Goal: Task Accomplishment & Management: Manage account settings

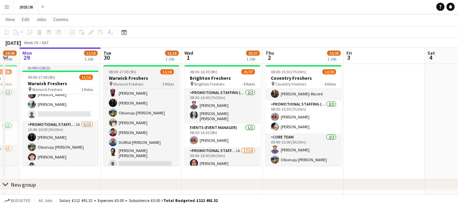
scroll to position [105, 0]
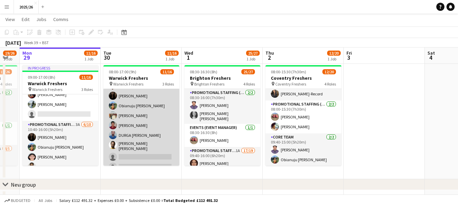
click at [137, 150] on app-card-role "Promotional Staffing (Brand Ambassadors) 3A [DATE] 09:40-16:00 (6h20m) [PERSON_…" at bounding box center [141, 127] width 76 height 114
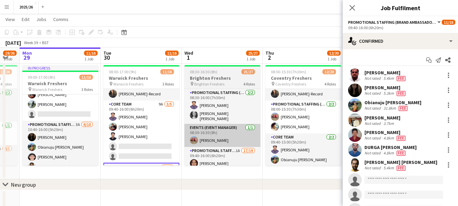
scroll to position [78, 0]
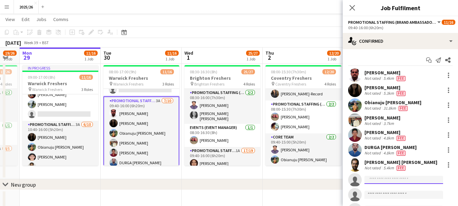
click at [398, 180] on input at bounding box center [404, 180] width 79 height 8
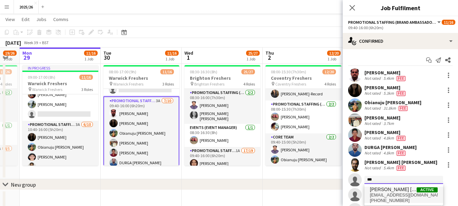
type input "***"
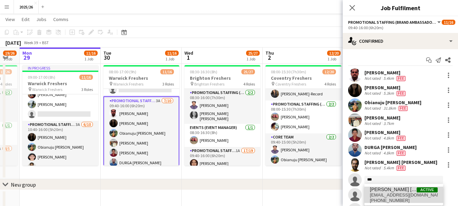
click at [398, 191] on span "[PERSON_NAME] [PERSON_NAME]" at bounding box center [393, 190] width 47 height 6
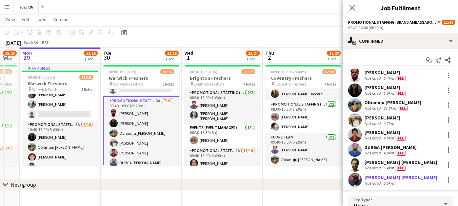
scroll to position [94, 0]
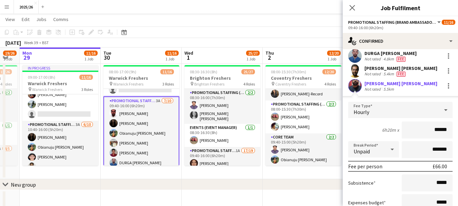
click at [435, 129] on input "******" at bounding box center [427, 129] width 51 height 17
type input "******"
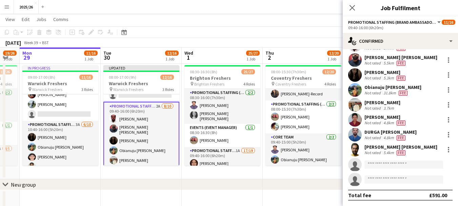
scroll to position [30, 0]
click at [349, 8] on icon "Close pop-in" at bounding box center [352, 7] width 6 height 6
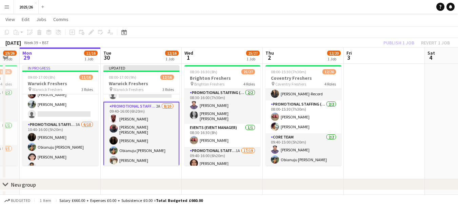
click at [400, 47] on div "Publish 1 job Revert 1 job" at bounding box center [417, 42] width 83 height 9
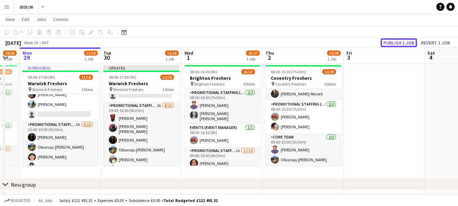
click at [400, 47] on button "Publish 1 job" at bounding box center [399, 42] width 36 height 9
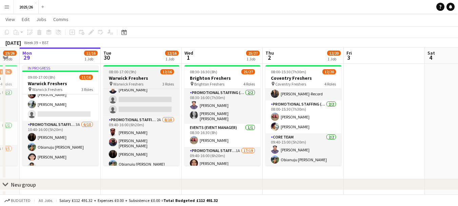
scroll to position [59, 0]
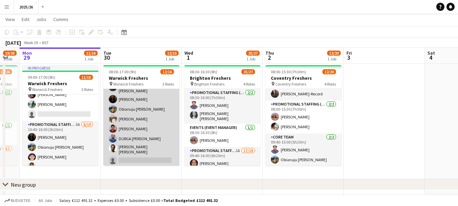
click at [166, 154] on app-card-role "Promotional Staffing (Brand Ambassadors) 2A [DATE] 09:40-16:00 (6h20m) [PERSON_…" at bounding box center [141, 119] width 76 height 116
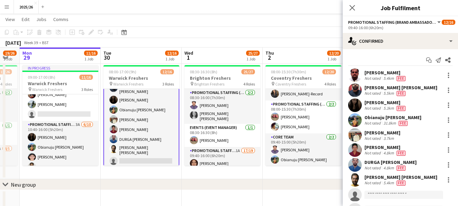
scroll to position [114, 0]
click at [392, 195] on input at bounding box center [404, 195] width 79 height 8
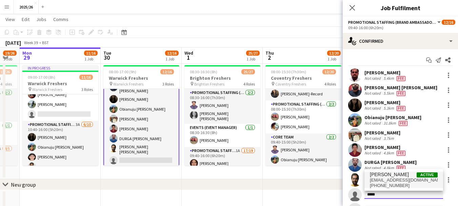
type input "*****"
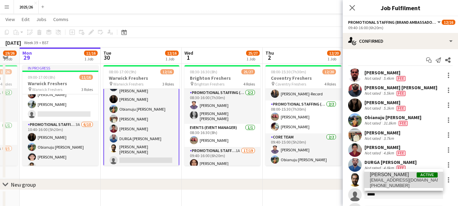
click at [419, 173] on span "Active" at bounding box center [427, 174] width 21 height 5
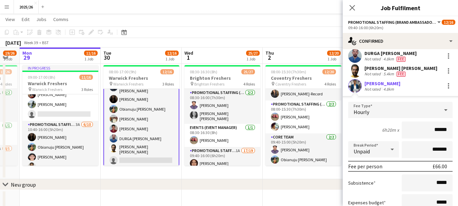
click at [355, 87] on app-user-avatar at bounding box center [355, 86] width 14 height 14
click at [438, 128] on input "******" at bounding box center [427, 129] width 51 height 17
type input "******"
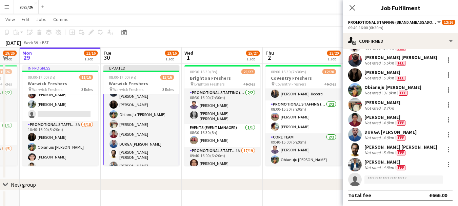
scroll to position [30, 0]
click at [377, 162] on div "[PERSON_NAME]" at bounding box center [386, 162] width 42 height 6
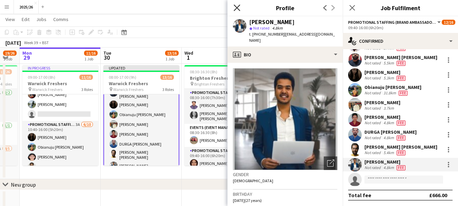
click at [235, 6] on icon at bounding box center [237, 7] width 6 height 6
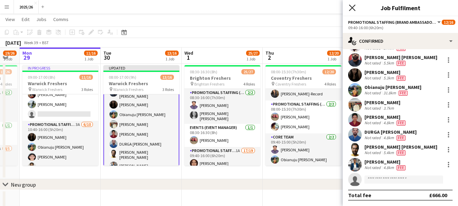
click at [352, 5] on icon "Close pop-in" at bounding box center [352, 7] width 6 height 6
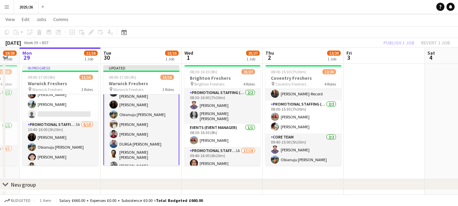
click at [397, 37] on app-toolbar "Copy Paste Paste Ctrl+V Paste with crew Ctrl+Shift+V Paste linked Job [GEOGRAPH…" at bounding box center [229, 32] width 458 height 12
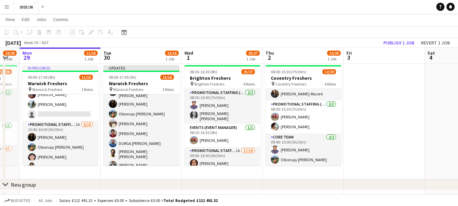
scroll to position [113, 0]
click at [397, 37] on app-toolbar "Copy Paste Paste Ctrl+V Paste with crew Ctrl+Shift+V Paste linked Job [GEOGRAPH…" at bounding box center [229, 32] width 458 height 12
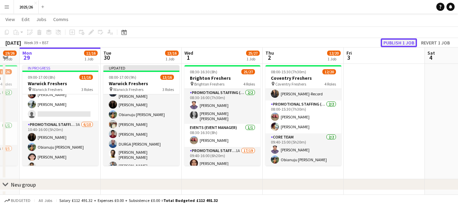
click at [397, 38] on button "Publish 1 job" at bounding box center [399, 42] width 36 height 9
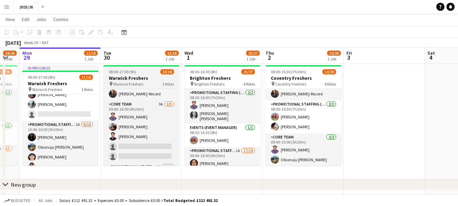
scroll to position [13, 0]
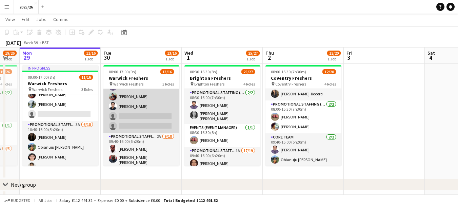
click at [173, 119] on app-card-role "Core Team 9A [DATE] 09:40-16:00 (6h20m) [PERSON_NAME] [PERSON_NAME] single-neut…" at bounding box center [141, 101] width 76 height 62
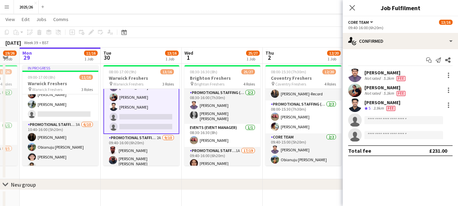
scroll to position [42, 0]
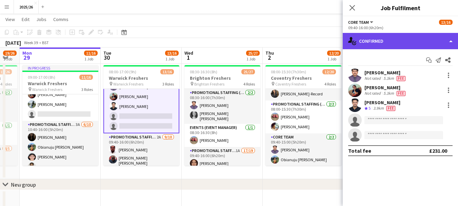
click at [416, 40] on div "single-neutral-actions-check-2 Confirmed" at bounding box center [400, 41] width 115 height 16
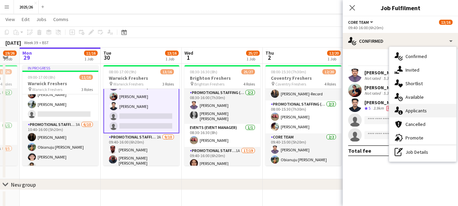
click at [425, 108] on span "Applicants" at bounding box center [416, 111] width 21 height 6
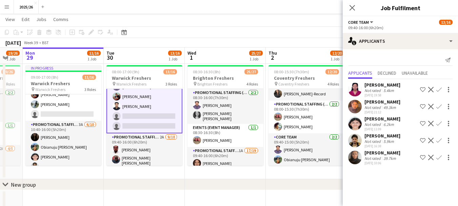
drag, startPoint x: 173, startPoint y: 113, endPoint x: 177, endPoint y: 127, distance: 14.6
click at [177, 127] on app-calendar-viewport "Fri 26 Sat 27 23/26 1 Job Sun 28 19/26 1 Job Mon 29 11/16 1 Job Tue 30 13/16 1 …" at bounding box center [229, 111] width 458 height 197
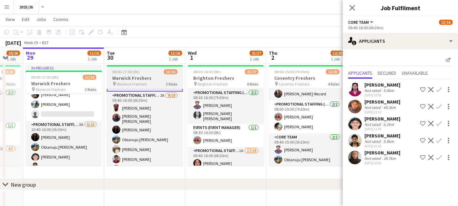
scroll to position [90, 0]
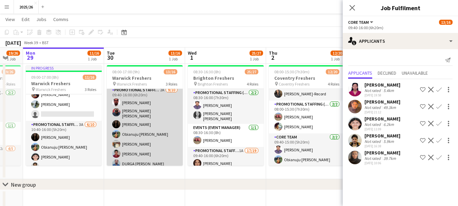
click at [141, 141] on app-card-role "Promotional Staffing (Brand Ambassadors) 2A [DATE] 09:40-16:00 (6h20m) [PERSON_…" at bounding box center [145, 144] width 76 height 116
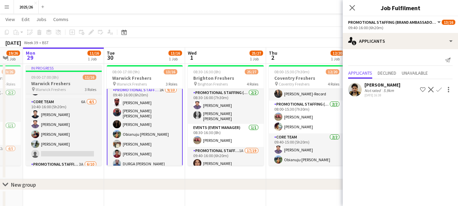
scroll to position [20, 0]
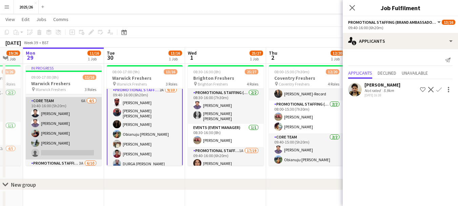
click at [65, 134] on app-card-role "Core Team 6A [DATE] 10:40-16:00 (5h20m) [PERSON_NAME] [PERSON_NAME] [PERSON_NAM…" at bounding box center [64, 128] width 76 height 62
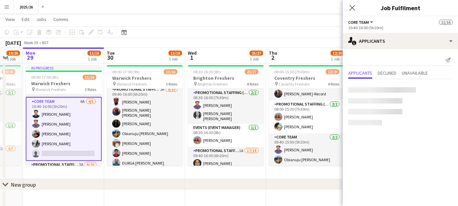
scroll to position [88, 0]
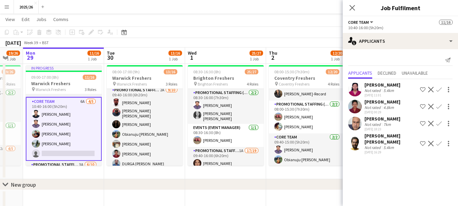
click at [83, 135] on app-card-role "Core Team 6A [DATE] 10:40-16:00 (5h20m) [PERSON_NAME] [PERSON_NAME] [PERSON_NAM…" at bounding box center [64, 129] width 76 height 64
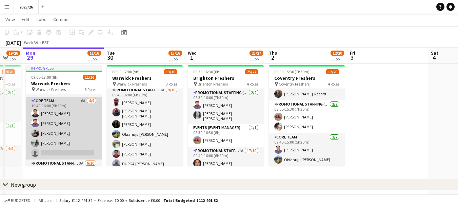
click at [83, 135] on app-card-role "Core Team 6A [DATE] 10:40-16:00 (5h20m) [PERSON_NAME] [PERSON_NAME] [PERSON_NAM…" at bounding box center [64, 128] width 76 height 62
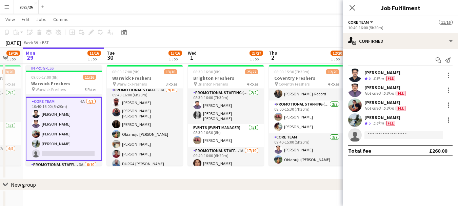
click at [368, 121] on div "Crew rating 5" at bounding box center [368, 123] width 7 height 6
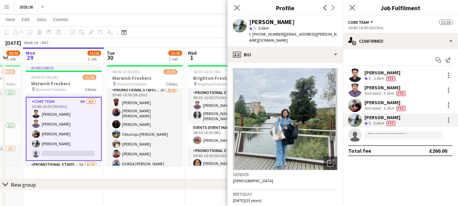
click at [311, 63] on app-crew-profile-bio "Open photos pop-in Gender [DEMOGRAPHIC_DATA] Birthday [DEMOGRAPHIC_DATA] (23 ye…" at bounding box center [285, 134] width 115 height 143
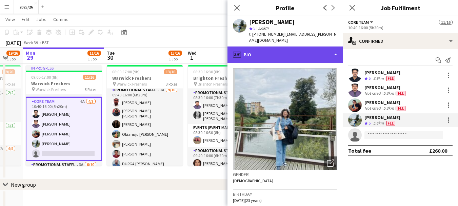
click at [313, 55] on div "profile Bio" at bounding box center [285, 54] width 115 height 16
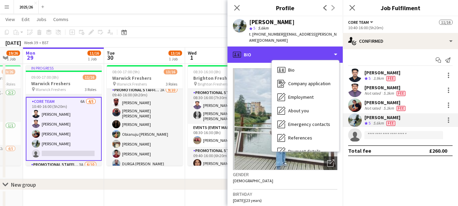
scroll to position [77, 0]
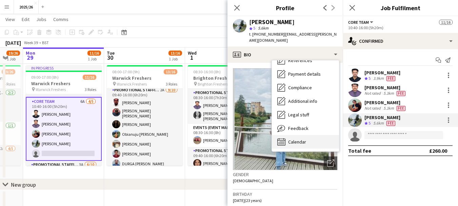
click at [306, 139] on span "Calendar" at bounding box center [297, 142] width 18 height 6
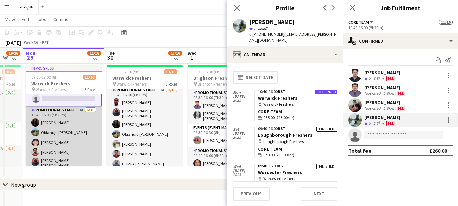
click at [79, 132] on app-card-role "Promotional Staffing (Brand Ambassadors) 3A [DATE] 10:40-16:00 (5h20m) [PERSON_…" at bounding box center [64, 164] width 76 height 116
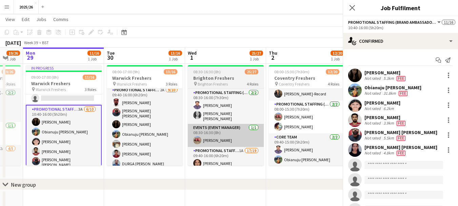
scroll to position [74, 0]
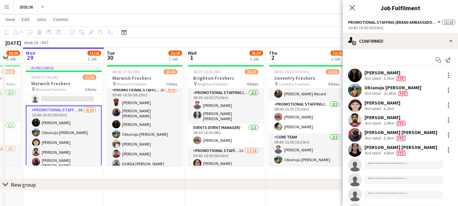
click at [399, 101] on div "[PERSON_NAME] Not rated 6.2km" at bounding box center [400, 105] width 115 height 14
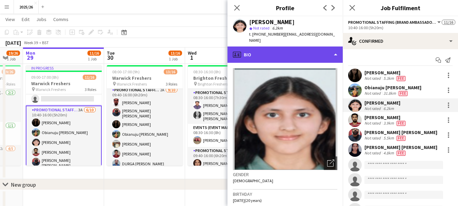
click at [311, 46] on div "profile Bio" at bounding box center [285, 54] width 115 height 16
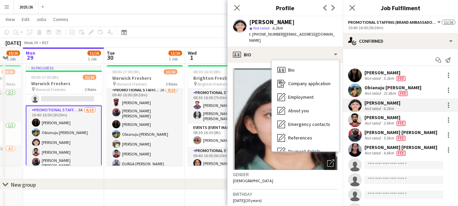
click at [399, 114] on div "jashvanth [PERSON_NAME] Not rated 3.9km Fee" at bounding box center [400, 120] width 115 height 14
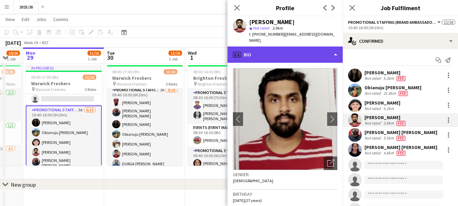
click at [301, 53] on div "profile Bio" at bounding box center [285, 54] width 115 height 16
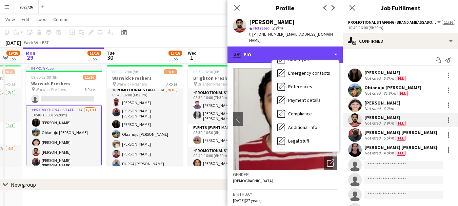
scroll to position [77, 0]
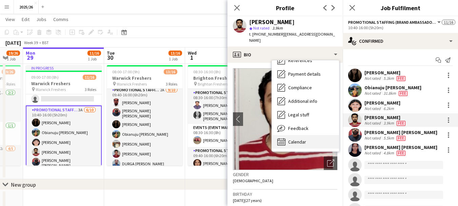
click at [312, 137] on div "Calendar Calendar" at bounding box center [305, 142] width 67 height 14
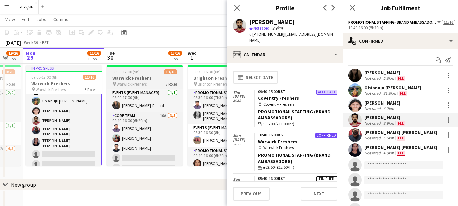
scroll to position [120, 0]
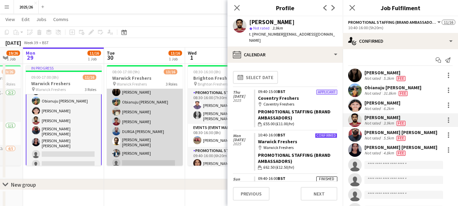
click at [143, 155] on app-card-role "Promotional Staffing (Brand Ambassadors) 3A [DATE] 09:40-16:00 (6h20m) [PERSON_…" at bounding box center [145, 112] width 76 height 116
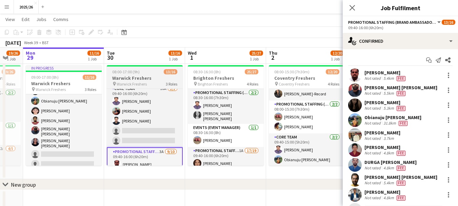
scroll to position [122, 0]
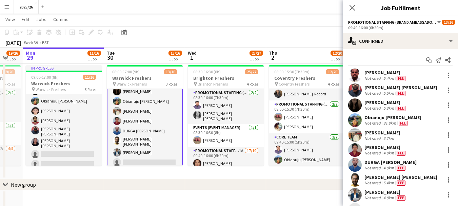
click at [454, 183] on mat-expansion-panel "check Confirmed Start chat Send notification Share [GEOGRAPHIC_DATA] Pudukoli N…" at bounding box center [400, 127] width 115 height 157
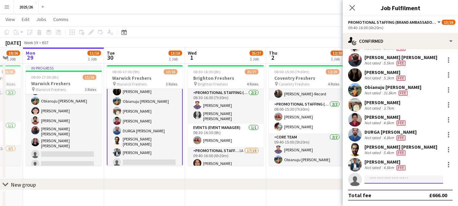
click at [381, 180] on input at bounding box center [404, 179] width 79 height 8
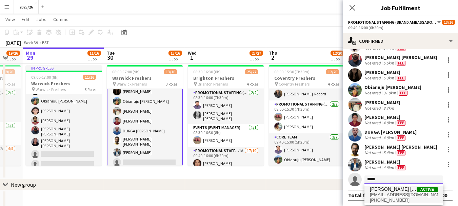
type input "*****"
click at [398, 191] on span "[PERSON_NAME] [PERSON_NAME]" at bounding box center [393, 189] width 47 height 6
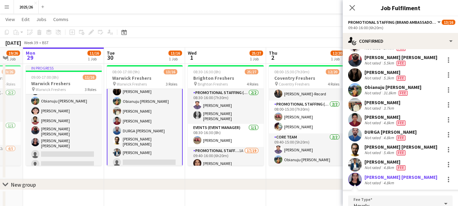
scroll to position [124, 0]
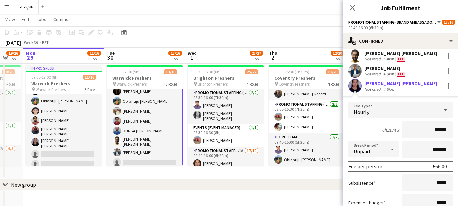
click at [440, 131] on input "******" at bounding box center [427, 129] width 51 height 17
type input "******"
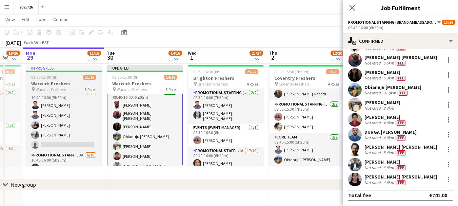
scroll to position [30, 0]
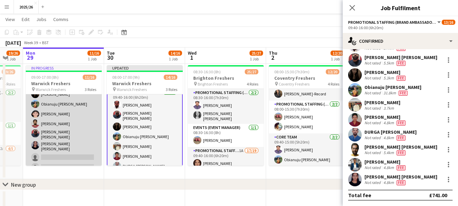
click at [65, 146] on app-card-role "Promotional Staffing (Brand Ambassadors) 3A [DATE] 10:40-16:00 (5h20m) [PERSON_…" at bounding box center [64, 136] width 76 height 116
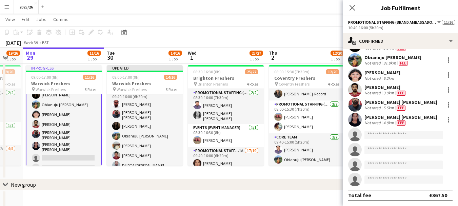
scroll to position [91, 0]
click at [446, 116] on div at bounding box center [449, 120] width 8 height 8
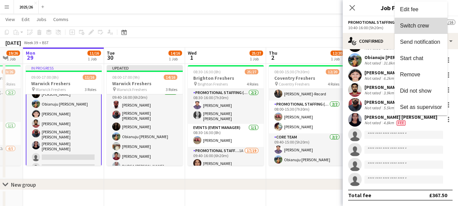
click at [422, 27] on span "Switch crew" at bounding box center [414, 26] width 29 height 6
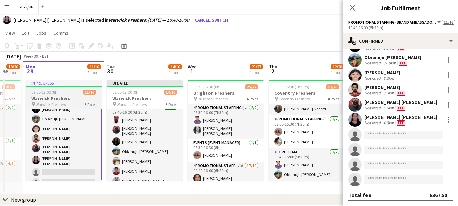
scroll to position [24, 0]
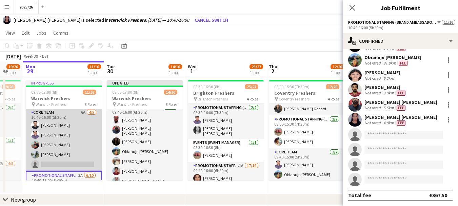
click at [63, 140] on app-card-role "Core Team 6A [DATE] 10:40-16:00 (5h20m) [PERSON_NAME] [PERSON_NAME] [PERSON_NAM…" at bounding box center [64, 140] width 76 height 62
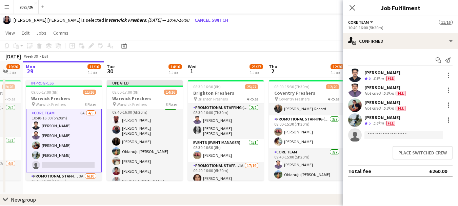
scroll to position [24, 0]
click at [434, 153] on button "Place switched crew" at bounding box center [423, 153] width 60 height 14
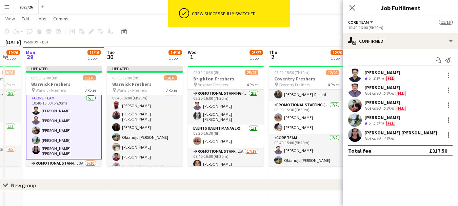
scroll to position [14, 0]
click at [448, 135] on div at bounding box center [448, 134] width 1 height 1
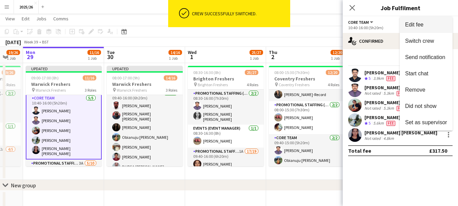
click at [419, 25] on span "Edit fee" at bounding box center [414, 25] width 18 height 6
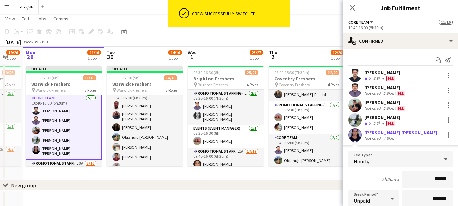
click at [367, 131] on div "[PERSON_NAME] [PERSON_NAME]" at bounding box center [401, 133] width 73 height 6
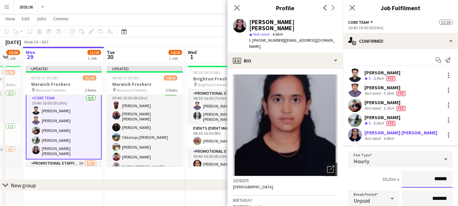
click at [436, 182] on input "******" at bounding box center [427, 179] width 51 height 17
type input "******"
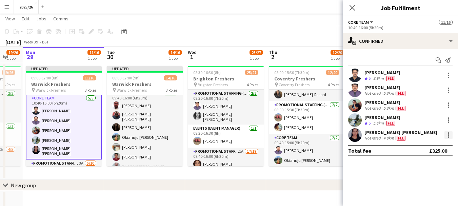
click at [447, 133] on div at bounding box center [449, 135] width 8 height 8
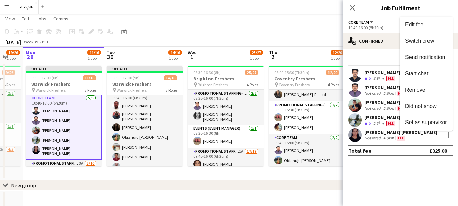
click at [363, 135] on div at bounding box center [229, 103] width 458 height 206
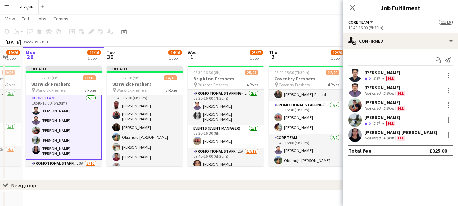
click at [363, 135] on div "[PERSON_NAME] [PERSON_NAME] Not rated 4.8km Fee" at bounding box center [400, 135] width 115 height 14
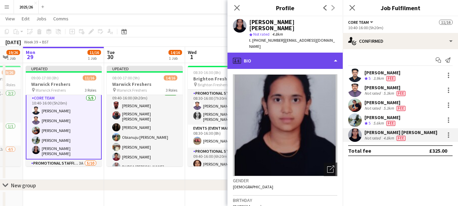
click at [287, 53] on div "profile Bio" at bounding box center [285, 61] width 115 height 16
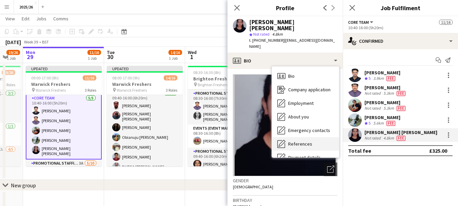
click at [334, 137] on div "References References" at bounding box center [305, 144] width 67 height 14
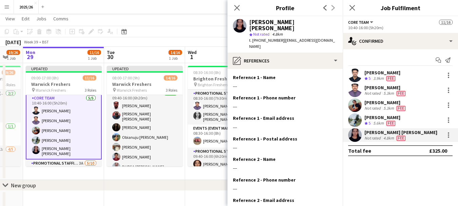
click at [293, 38] on span "| [EMAIL_ADDRESS][DOMAIN_NAME]" at bounding box center [292, 43] width 86 height 11
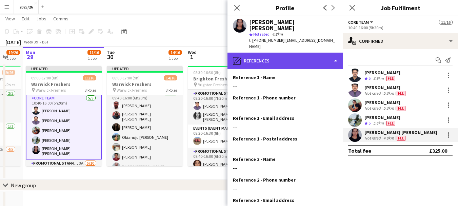
click at [306, 53] on div "pencil4 References" at bounding box center [285, 61] width 115 height 16
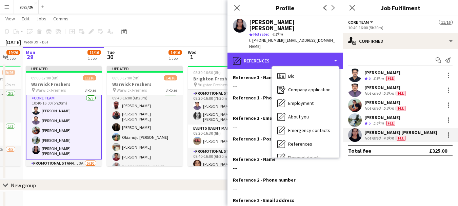
scroll to position [77, 0]
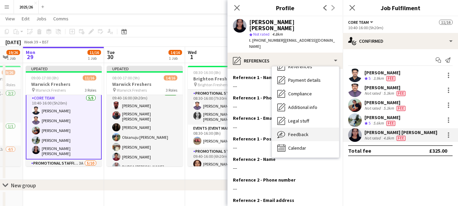
click at [306, 128] on div "Feedback Feedback" at bounding box center [305, 135] width 67 height 14
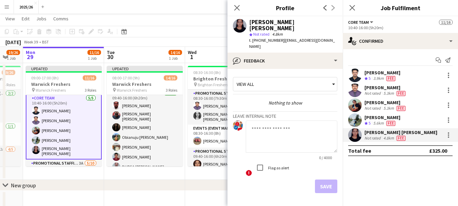
click at [287, 125] on textarea at bounding box center [292, 136] width 92 height 32
type textarea "**********"
click at [329, 179] on button "Save" at bounding box center [326, 186] width 22 height 14
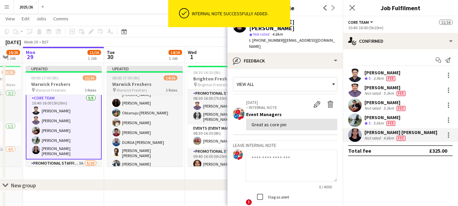
scroll to position [126, 0]
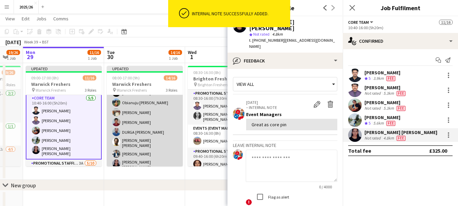
click at [169, 154] on app-card-role "Promotional Staffing (Brand Ambassadors) [DATE] 09:40-16:00 (6h20m) [PERSON_NAM…" at bounding box center [145, 114] width 76 height 118
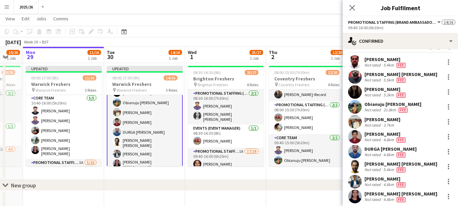
scroll to position [30, 0]
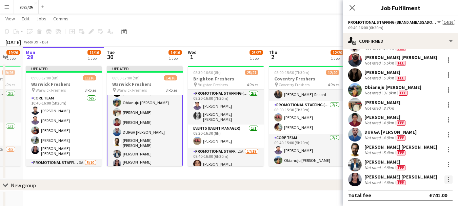
click at [445, 178] on div at bounding box center [449, 179] width 8 height 8
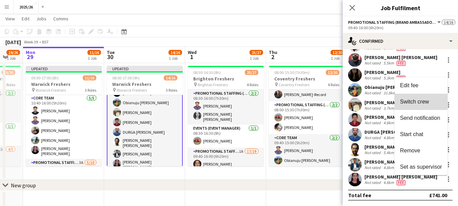
click at [423, 100] on span "Switch crew" at bounding box center [414, 102] width 29 height 6
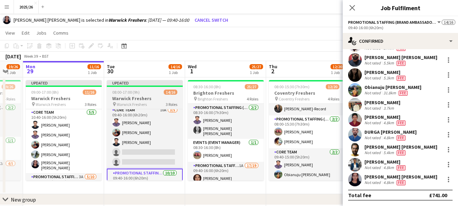
scroll to position [14, 0]
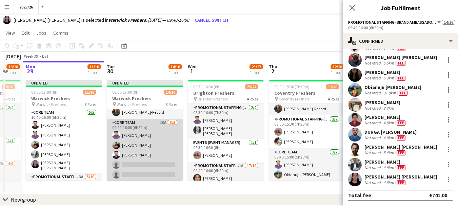
click at [164, 158] on app-card-role "Core Team 10A [DATE] 09:40-16:00 (6h20m) Rahul Rompally [PERSON_NAME] [PERSON_N…" at bounding box center [145, 150] width 76 height 62
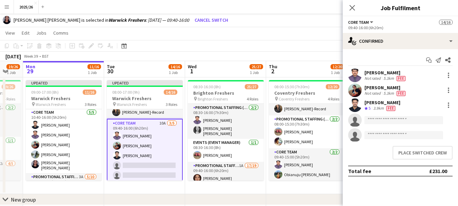
scroll to position [0, 0]
click at [411, 146] on button "Place switched crew" at bounding box center [423, 153] width 60 height 14
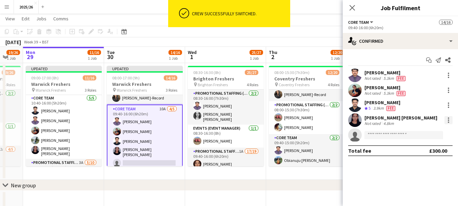
click at [448, 118] on div at bounding box center [449, 120] width 8 height 8
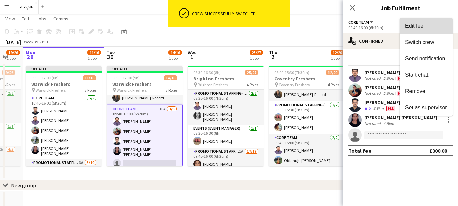
click at [409, 28] on span "Edit fee" at bounding box center [414, 26] width 18 height 6
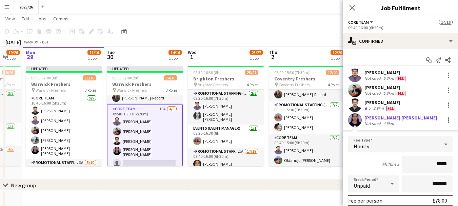
type input "******"
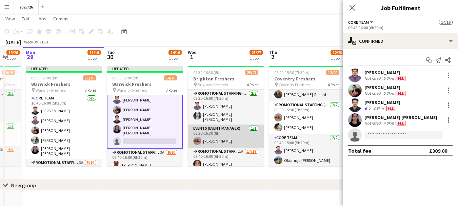
scroll to position [36, 0]
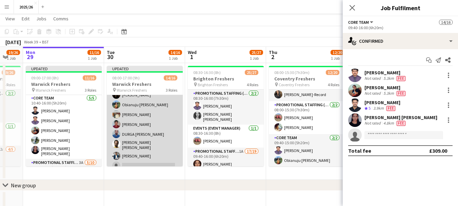
click at [162, 161] on app-card-role "Promotional Staffing (Brand Ambassadors) 3A [DATE] 09:40-16:00 (6h20m) [PERSON_…" at bounding box center [145, 115] width 76 height 116
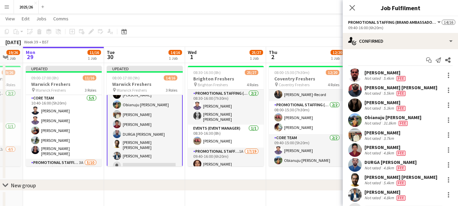
scroll to position [30, 0]
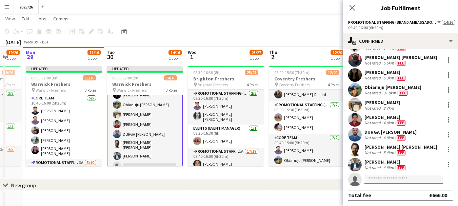
click at [393, 178] on input at bounding box center [404, 179] width 79 height 8
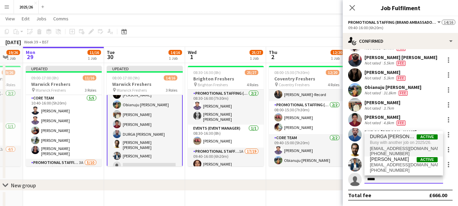
type input "*****"
click at [393, 139] on span "DURGA [PERSON_NAME]" at bounding box center [393, 137] width 47 height 6
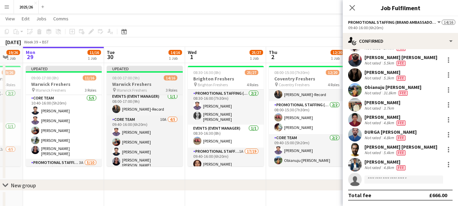
scroll to position [0, 0]
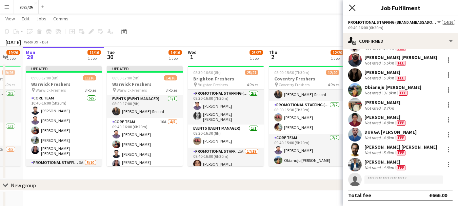
click at [353, 11] on icon "Close pop-in" at bounding box center [352, 7] width 6 height 6
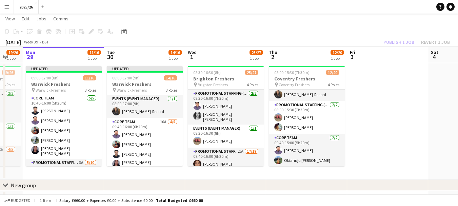
click at [385, 32] on app-toolbar "Copy Paste Paste Ctrl+V Paste with crew Ctrl+Shift+V Paste linked Job [GEOGRAPH…" at bounding box center [229, 32] width 458 height 12
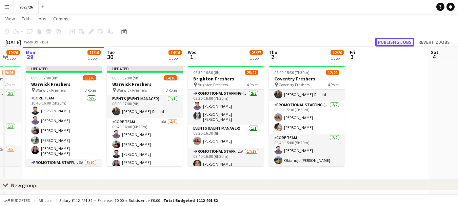
click at [398, 43] on button "Publish 2 jobs" at bounding box center [395, 42] width 39 height 9
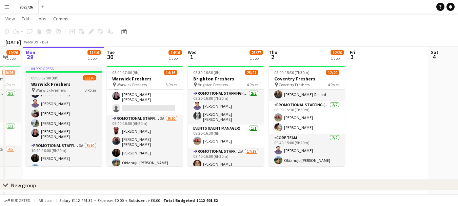
scroll to position [34, 0]
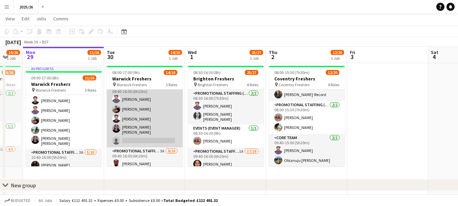
click at [159, 114] on app-card-role "Core Team 10A [DATE] 09:40-16:00 (6h20m) Rahul Rompally [PERSON_NAME] [PERSON_N…" at bounding box center [145, 115] width 76 height 64
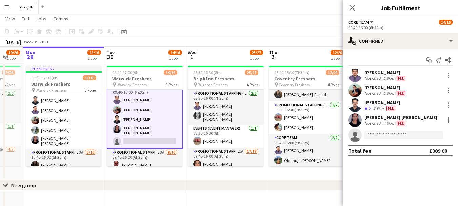
scroll to position [31, 0]
click at [378, 141] on app-invite-slot "single-neutral-actions" at bounding box center [400, 135] width 115 height 14
click at [377, 138] on input at bounding box center [404, 135] width 79 height 8
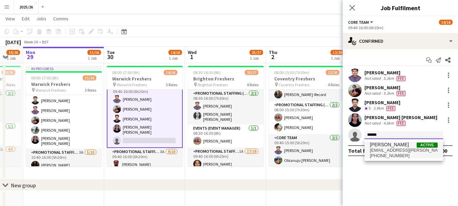
type input "******"
click at [403, 152] on span "[EMAIL_ADDRESS][PERSON_NAME][DOMAIN_NAME]" at bounding box center [404, 150] width 68 height 5
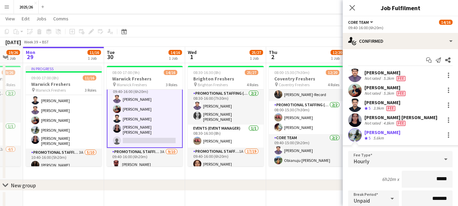
type input "******"
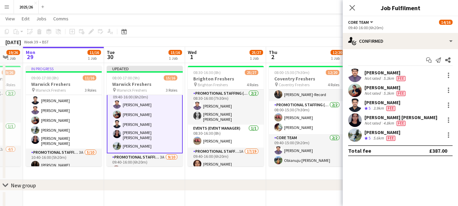
click at [376, 140] on div "5.6km" at bounding box center [378, 138] width 13 height 6
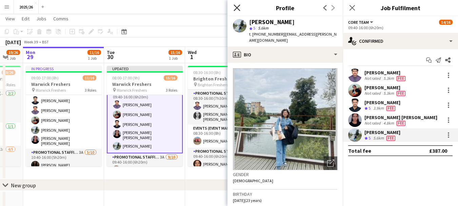
click at [239, 6] on icon "Close pop-in" at bounding box center [237, 7] width 6 height 6
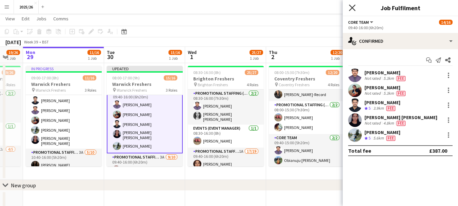
click at [352, 6] on icon at bounding box center [352, 7] width 6 height 6
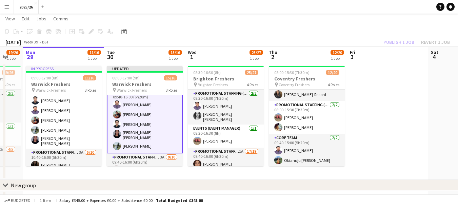
click at [402, 39] on div "Publish 1 job Revert 1 job" at bounding box center [417, 42] width 83 height 9
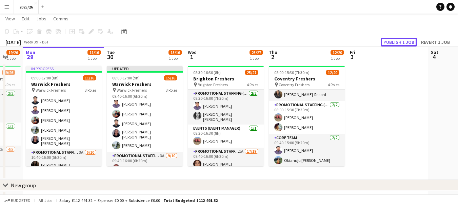
click at [402, 39] on button "Publish 1 job" at bounding box center [399, 42] width 36 height 9
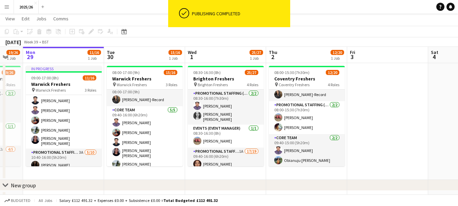
scroll to position [5, 0]
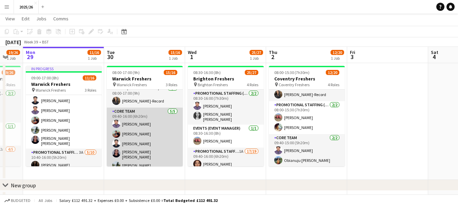
click at [171, 134] on app-card-role "Core Team [DATE] 09:40-16:00 (6h20m) [PERSON_NAME] [PERSON_NAME] [PERSON_NAME] …" at bounding box center [145, 140] width 76 height 64
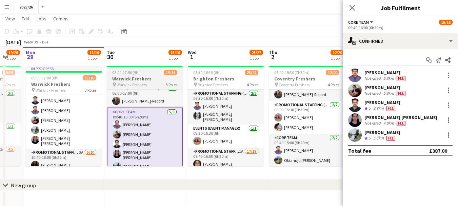
scroll to position [0, 0]
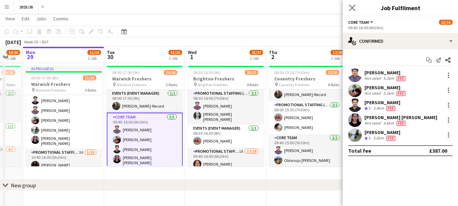
click at [356, 6] on app-icon "Close pop-in" at bounding box center [353, 8] width 10 height 10
